Goal: Task Accomplishment & Management: Manage account settings

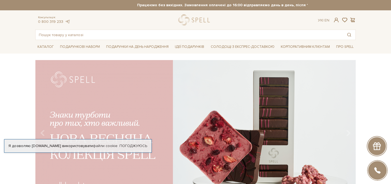
click at [15, 67] on div "slide 3 of 3" at bounding box center [195, 129] width 391 height 138
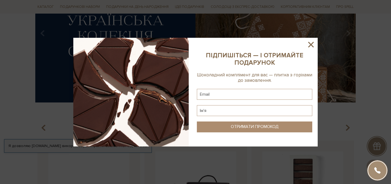
scroll to position [103, 0]
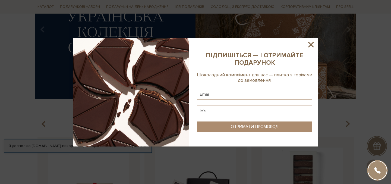
click at [312, 44] on icon at bounding box center [310, 44] width 5 height 5
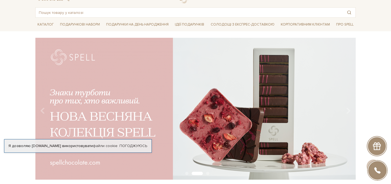
scroll to position [0, 0]
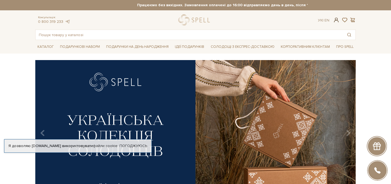
click at [335, 20] on span at bounding box center [336, 20] width 7 height 6
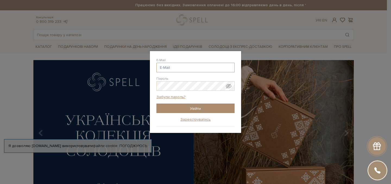
click at [189, 64] on input "E-Mail" at bounding box center [195, 68] width 78 height 10
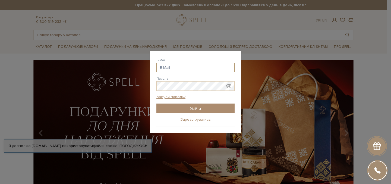
click at [165, 68] on input "E-Mail" at bounding box center [195, 68] width 78 height 10
paste input "[PERSON_NAME][DOMAIN_NAME][EMAIL_ADDRESS][DOMAIN_NAME]"
type input "[PERSON_NAME][DOMAIN_NAME][EMAIL_ADDRESS][DOMAIN_NAME]"
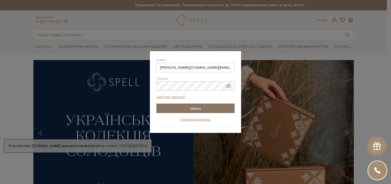
click at [177, 112] on input "Увійти" at bounding box center [195, 108] width 78 height 10
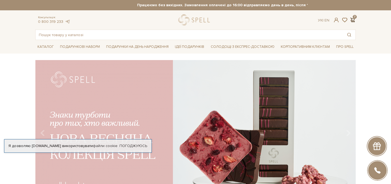
click at [355, 18] on span at bounding box center [352, 20] width 7 height 6
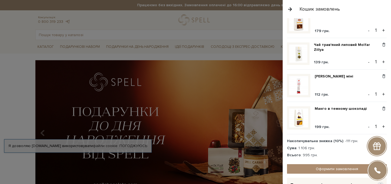
scroll to position [153, 0]
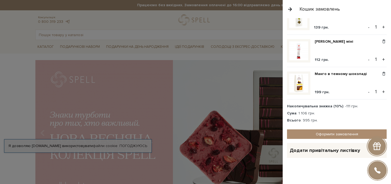
click at [15, 75] on div at bounding box center [195, 92] width 391 height 184
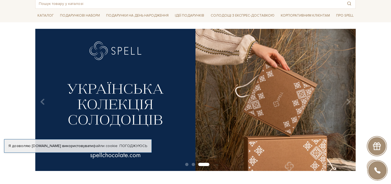
scroll to position [0, 0]
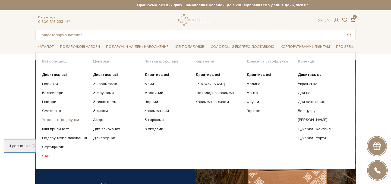
click at [53, 118] on link "Унікальні подарунки" at bounding box center [65, 119] width 47 height 5
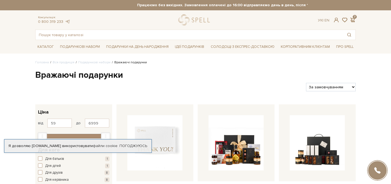
scroll to position [42, 0]
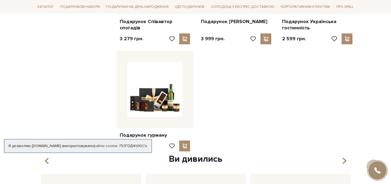
scroll to position [514, 0]
